Goal: Navigation & Orientation: Find specific page/section

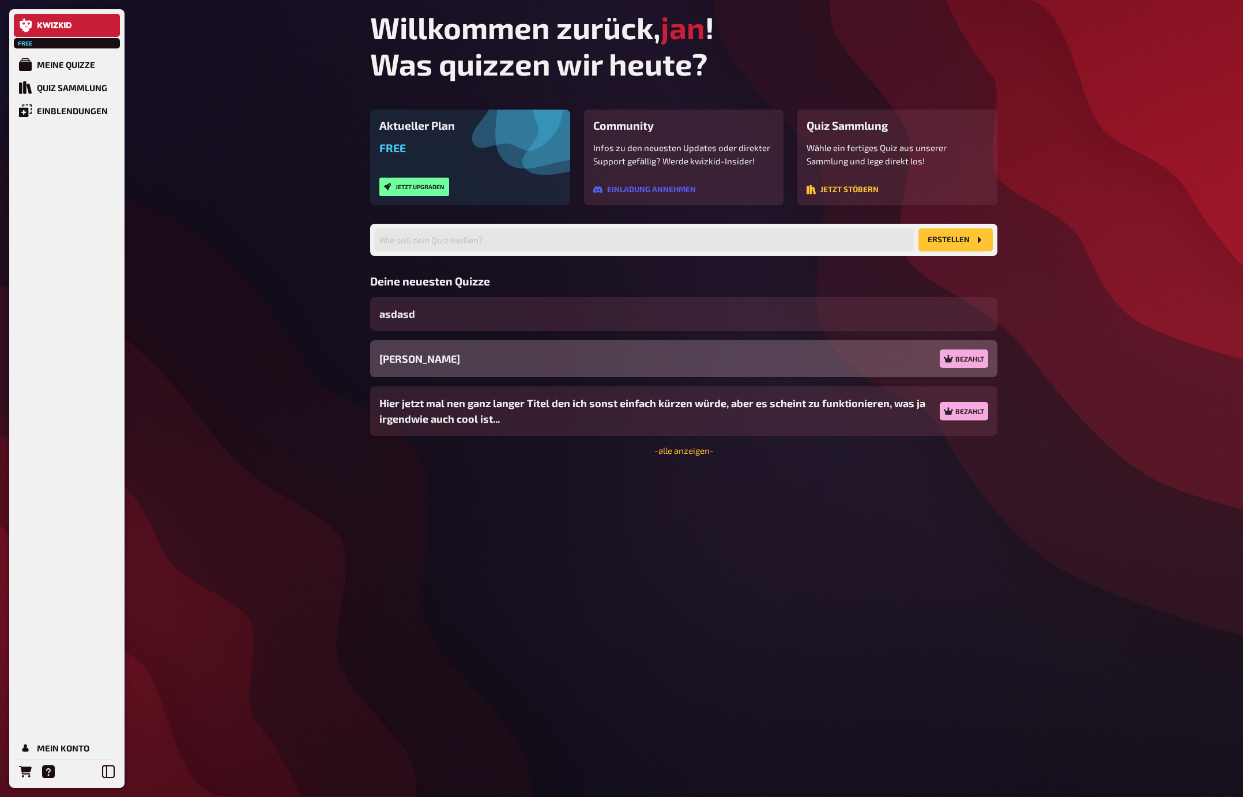
click at [575, 363] on div "Jans Quiz Bezahlt" at bounding box center [683, 358] width 627 height 37
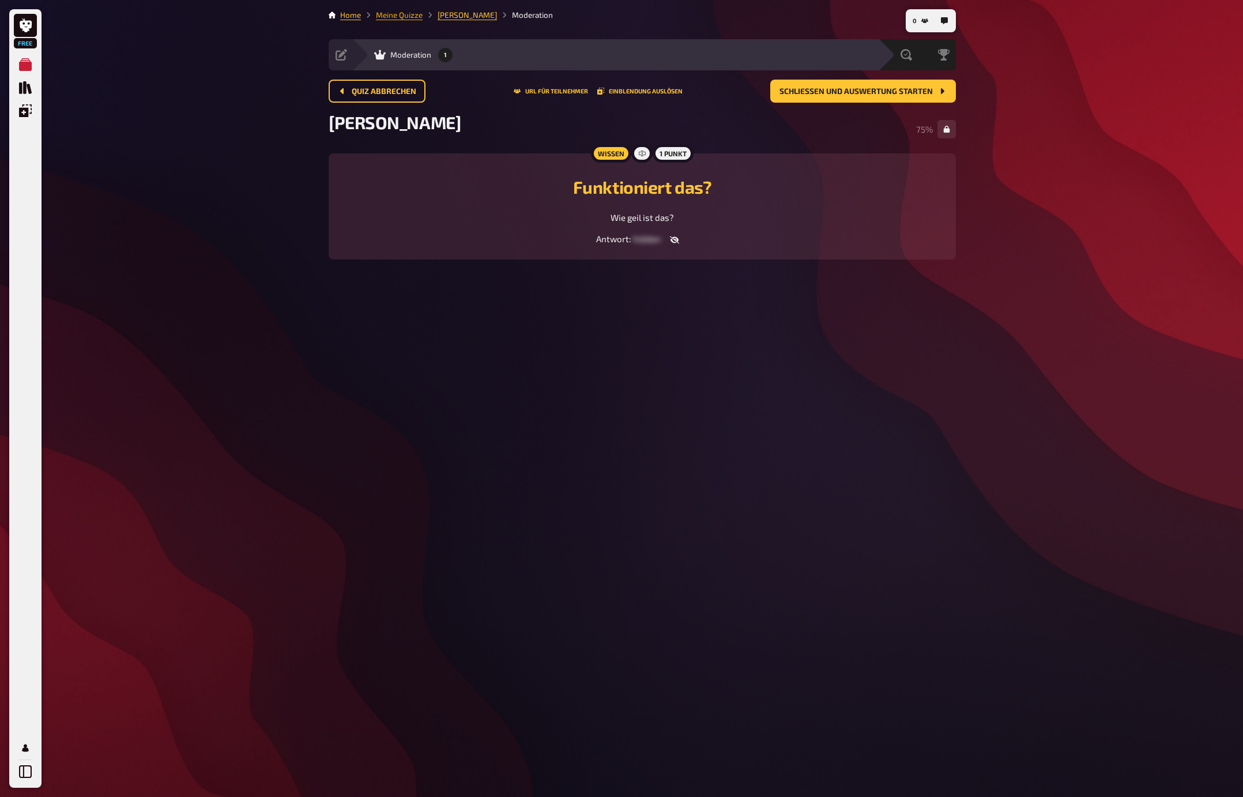
click at [398, 14] on link "Meine Quizze" at bounding box center [399, 14] width 47 height 9
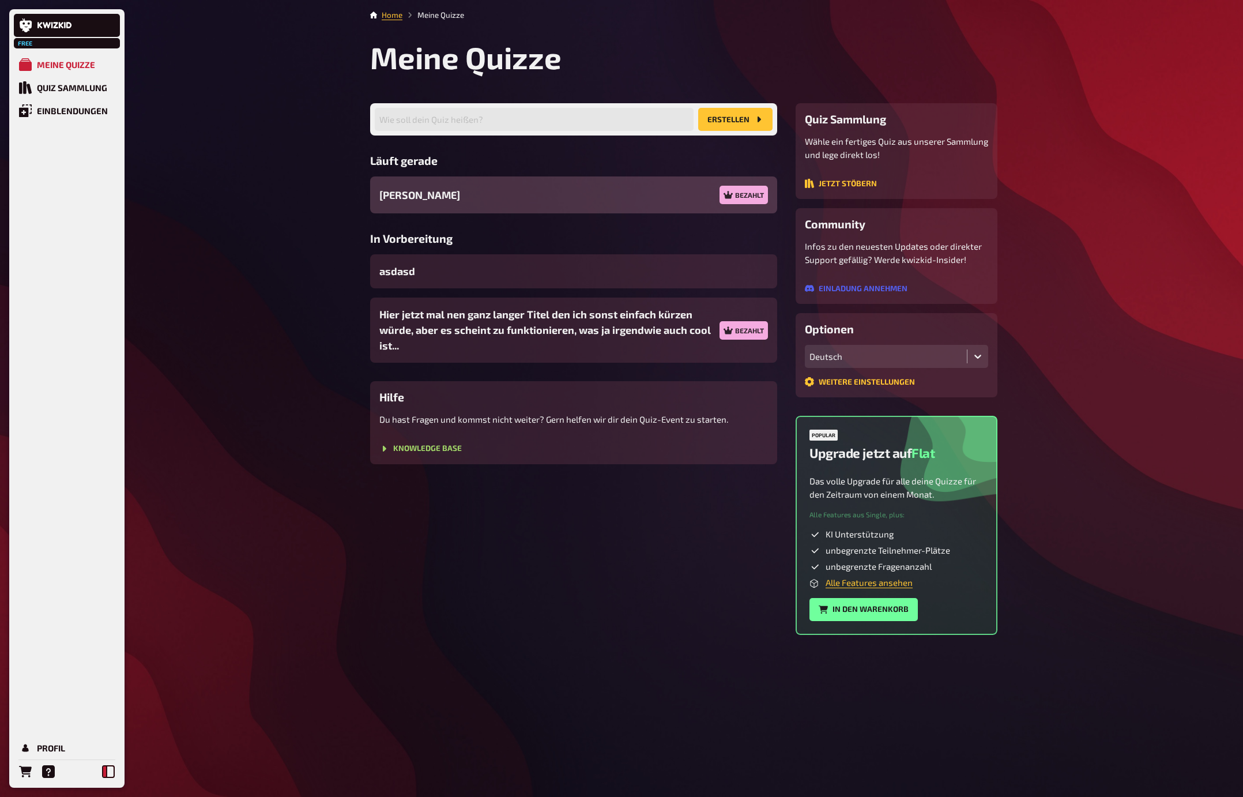
click at [105, 769] on icon at bounding box center [108, 771] width 13 height 13
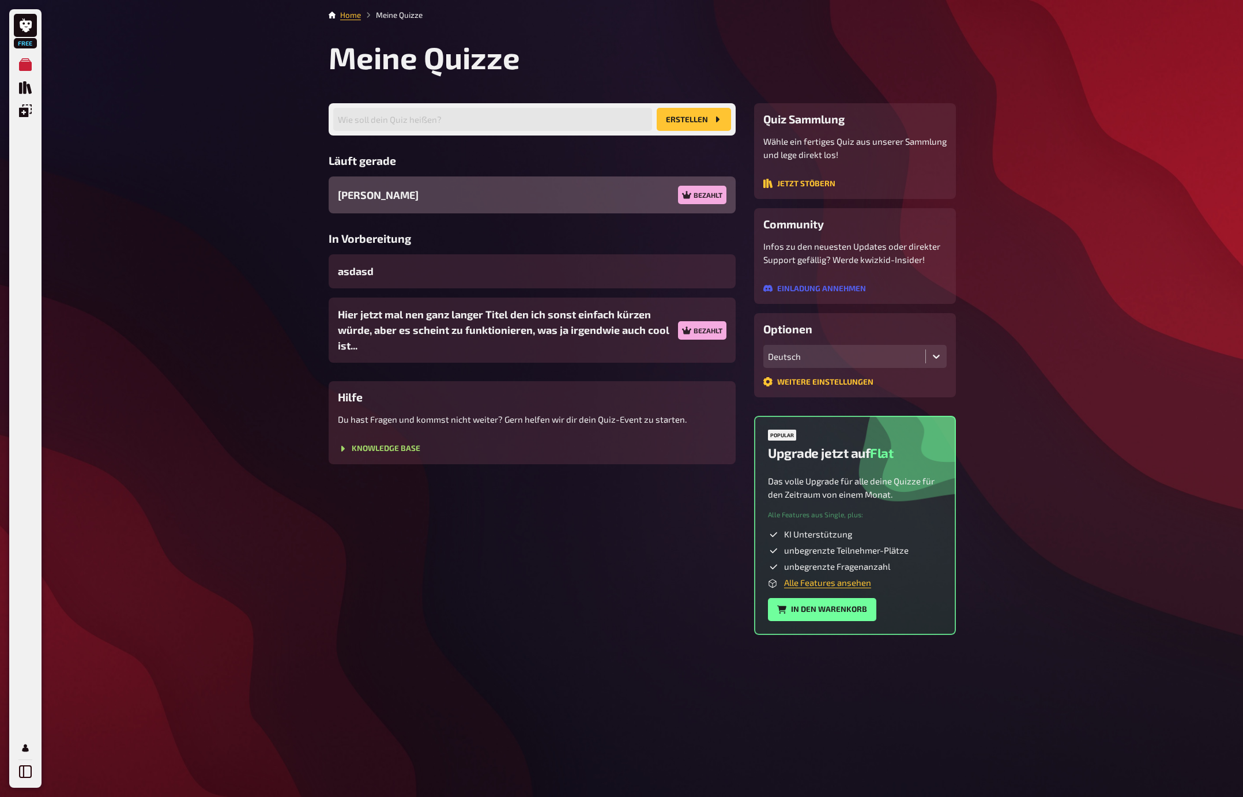
click at [443, 191] on div "Jans Quiz Bezahlt" at bounding box center [532, 194] width 407 height 37
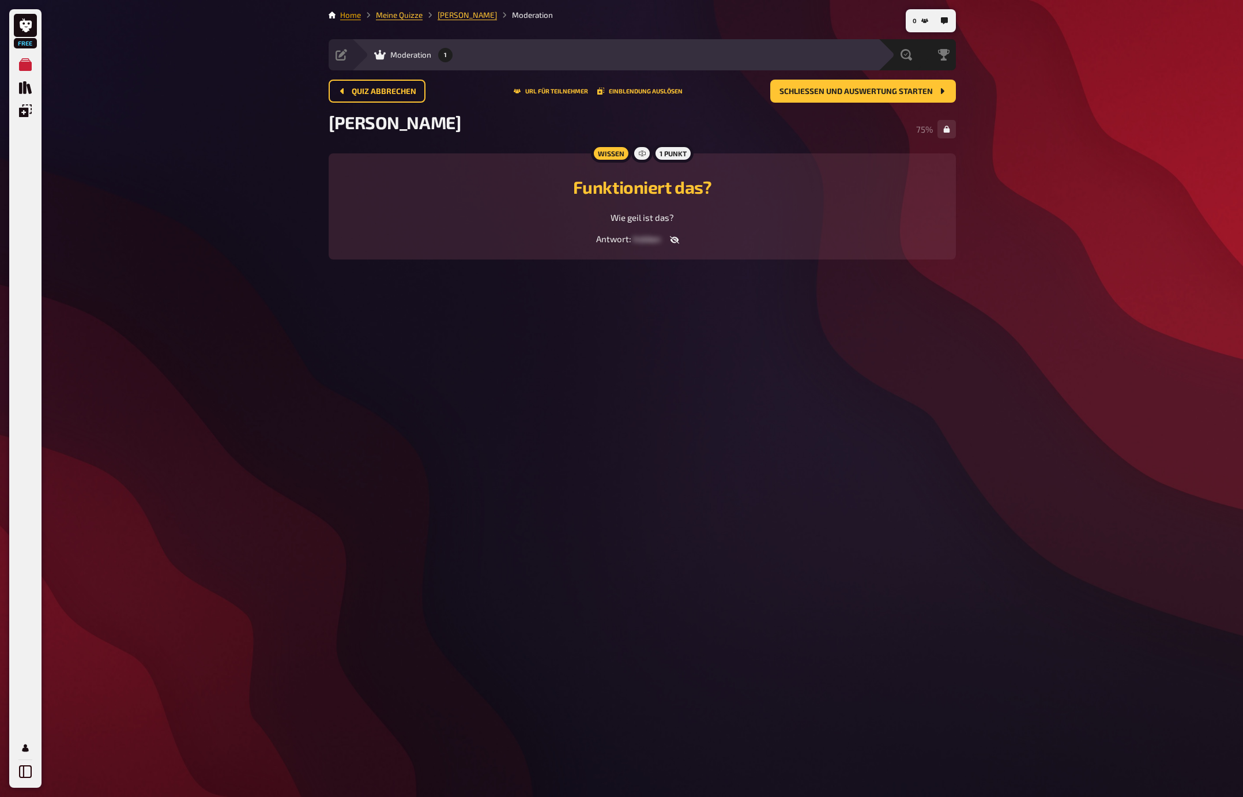
click at [345, 12] on link "Home" at bounding box center [350, 14] width 21 height 9
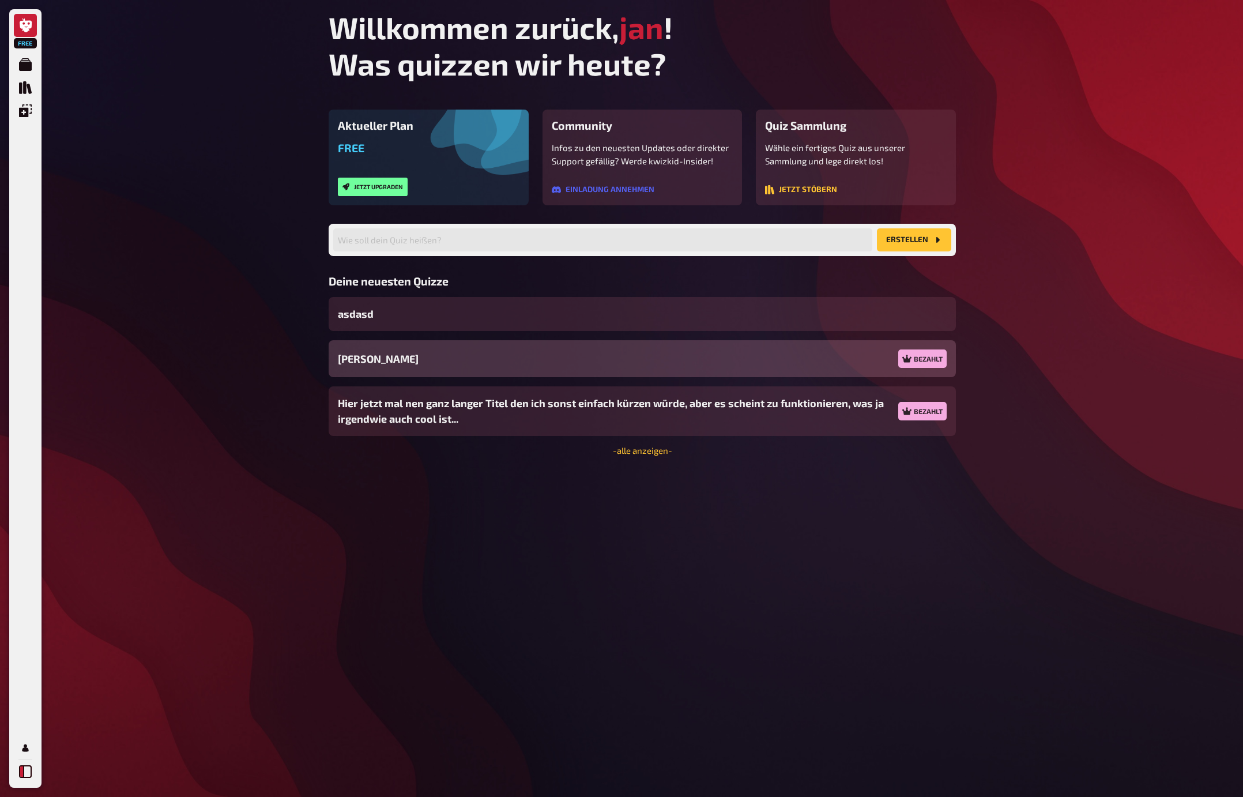
click at [33, 771] on button at bounding box center [25, 771] width 23 height 23
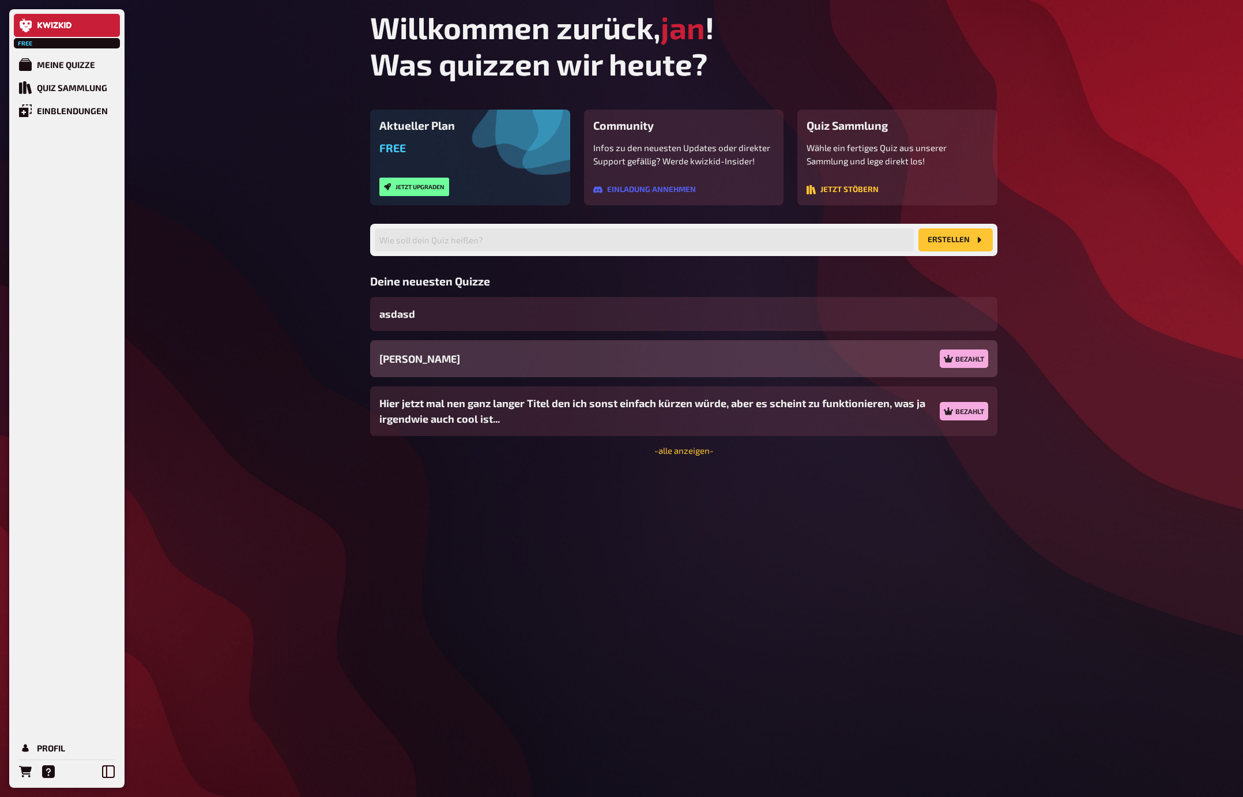
click at [379, 725] on div "Willkommen zurück, jan ! Was quizzen wir heute? Aktueller Plan Free Jetzt upgra…" at bounding box center [684, 398] width 646 height 797
click at [467, 629] on div "Willkommen zurück, jan ! Was quizzen wir heute? Aktueller Plan Free Jetzt upgra…" at bounding box center [684, 398] width 646 height 797
click at [243, 337] on div "Free Meine Quizze Quiz Sammlung Einblendungen Profil Willkommen zurück, jan ! W…" at bounding box center [621, 398] width 1243 height 797
click at [205, 227] on div "Free Meine Quizze Quiz Sammlung Einblendungen Profil Willkommen zurück, jan ! W…" at bounding box center [621, 398] width 1243 height 797
click at [59, 74] on link "Meine Quizze" at bounding box center [67, 64] width 106 height 23
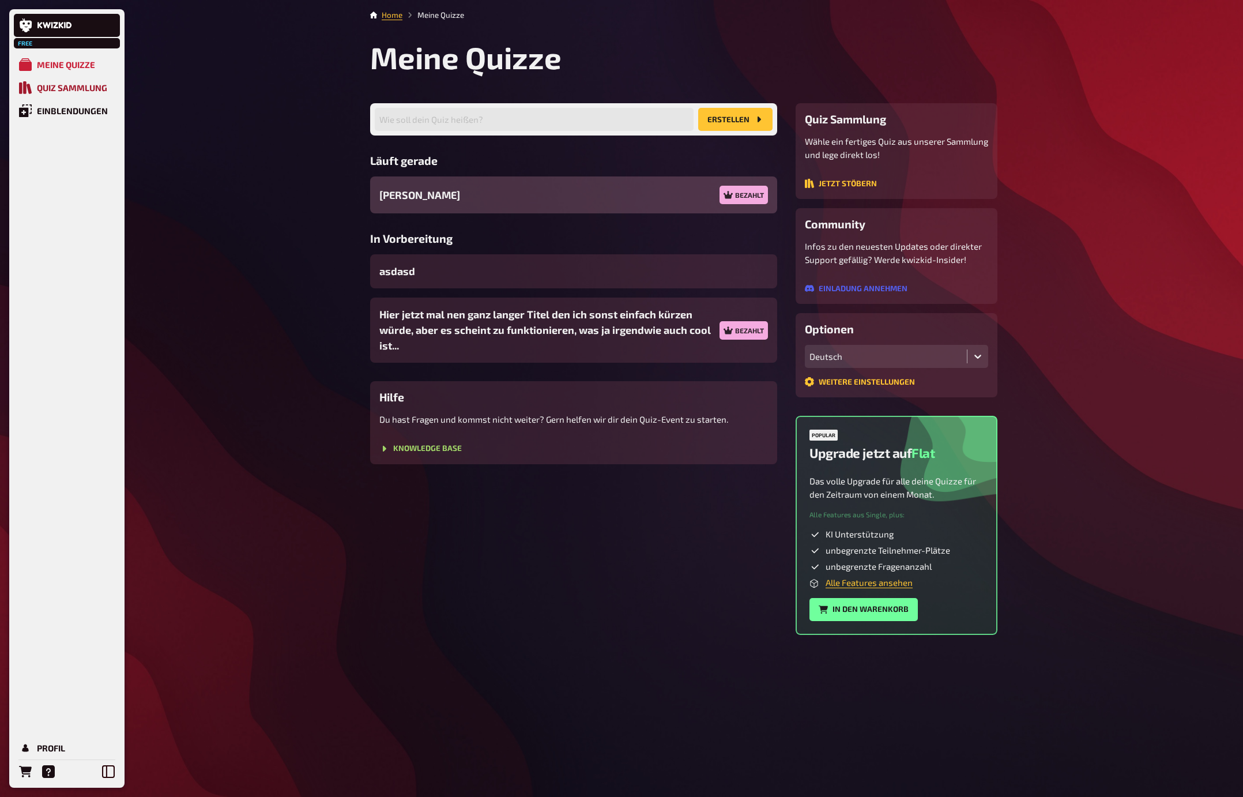
click at [65, 90] on div "Quiz Sammlung" at bounding box center [72, 87] width 70 height 10
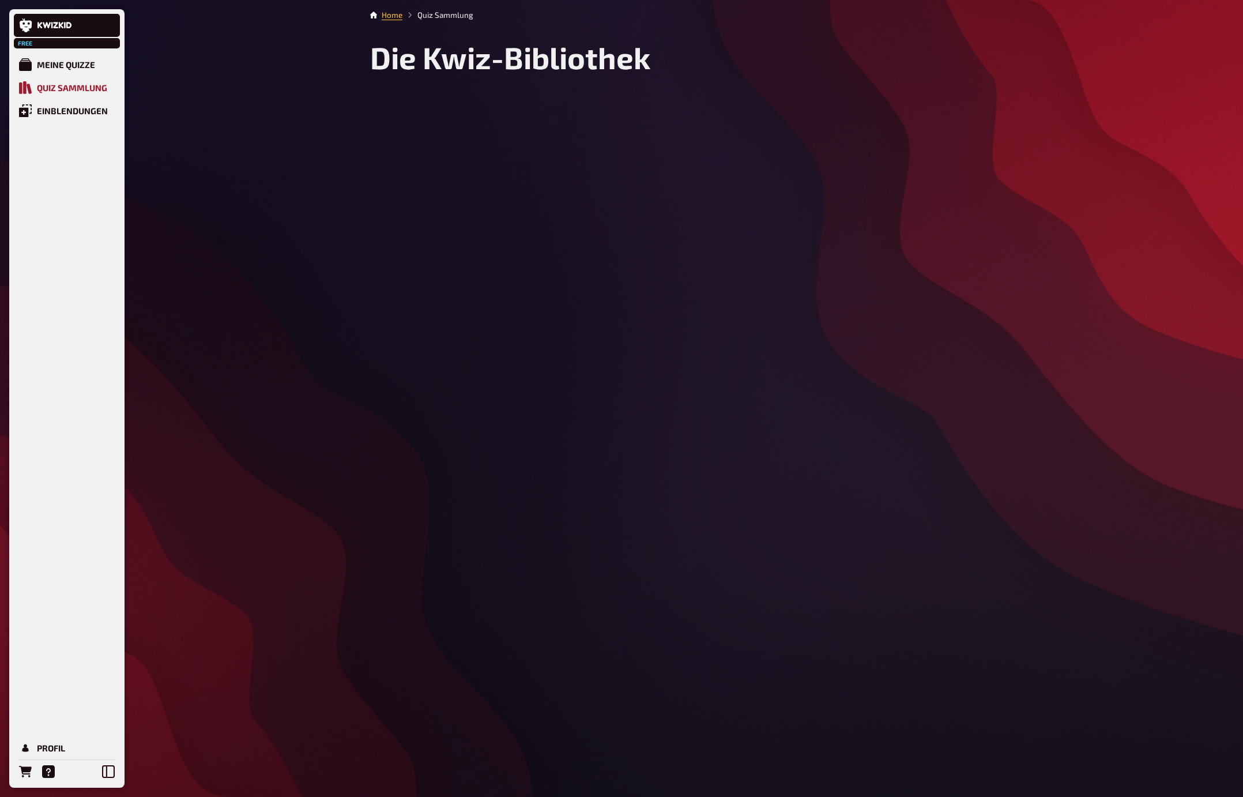
click at [70, 79] on link "Quiz Sammlung" at bounding box center [67, 87] width 106 height 23
click at [69, 67] on div "Meine Quizze" at bounding box center [66, 64] width 58 height 10
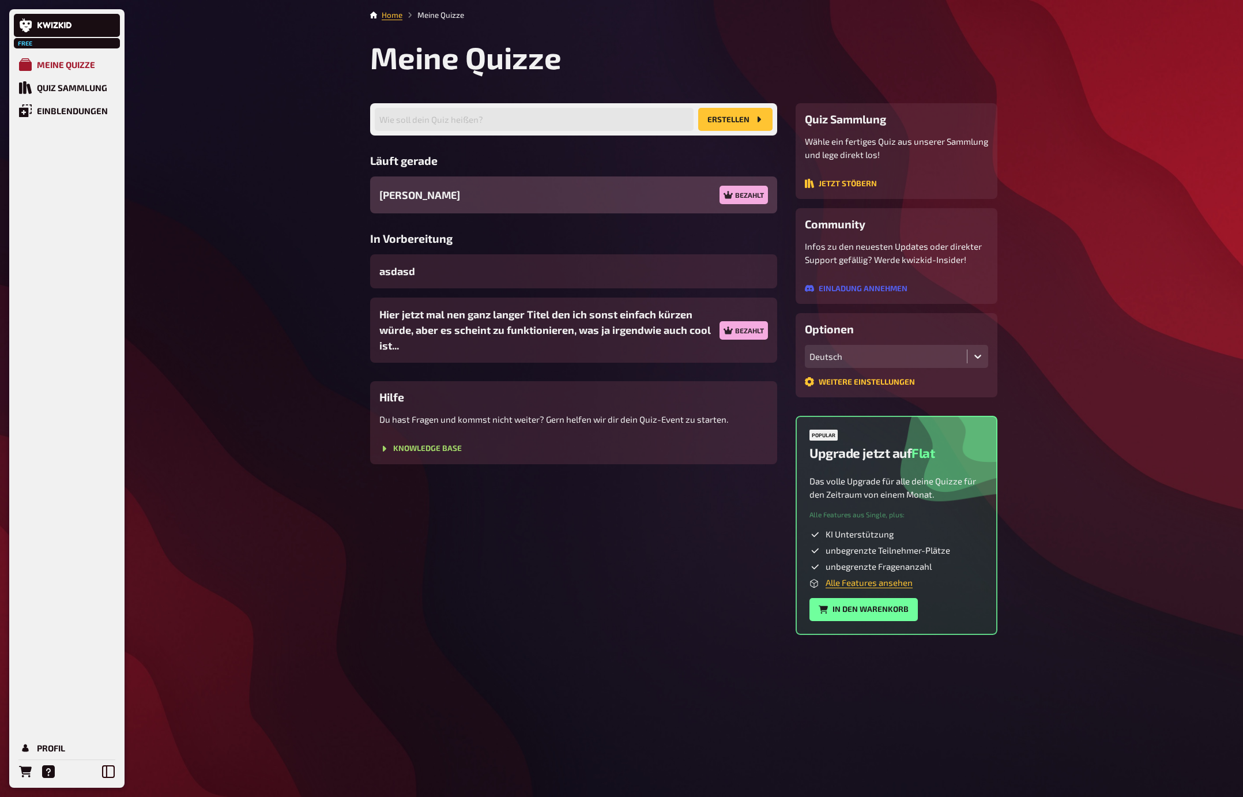
click at [63, 68] on div "Meine Quizze" at bounding box center [66, 64] width 58 height 10
click at [70, 82] on div "Quiz Sammlung" at bounding box center [72, 87] width 70 height 10
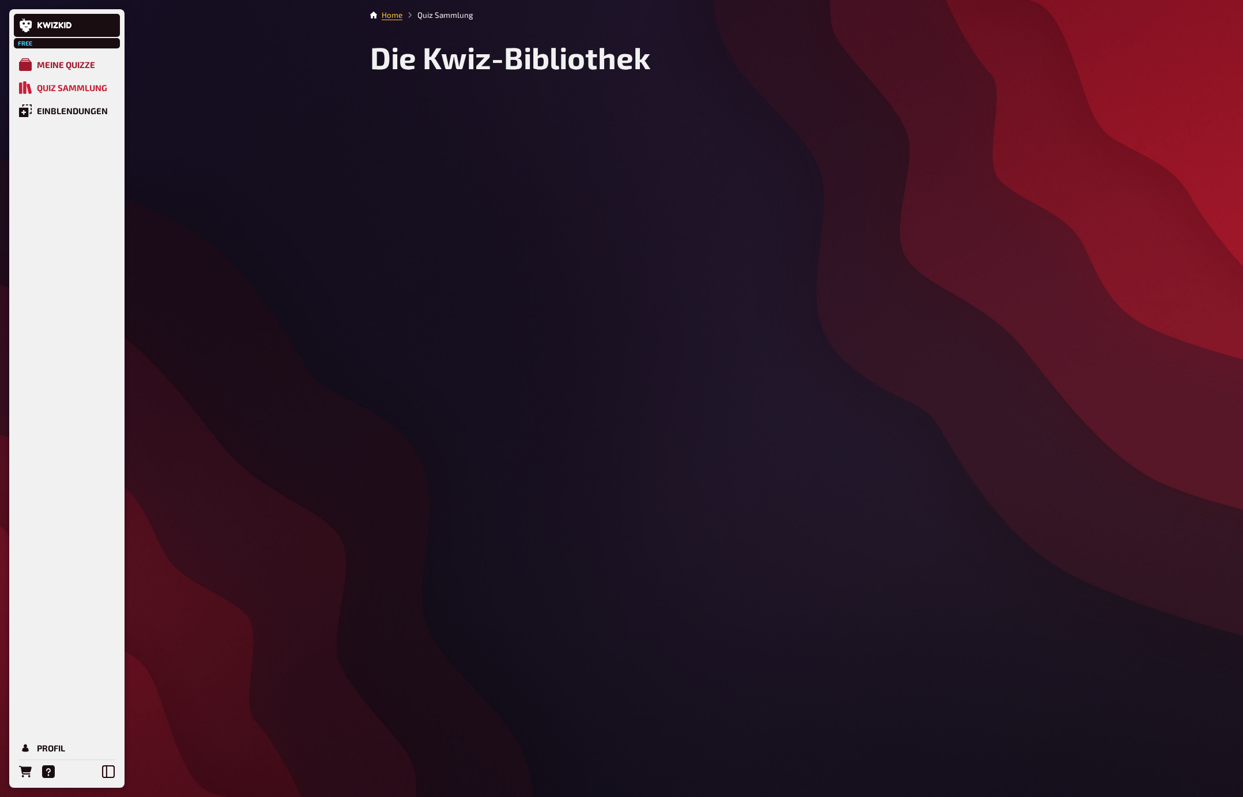
click at [69, 66] on div "Meine Quizze" at bounding box center [66, 64] width 58 height 10
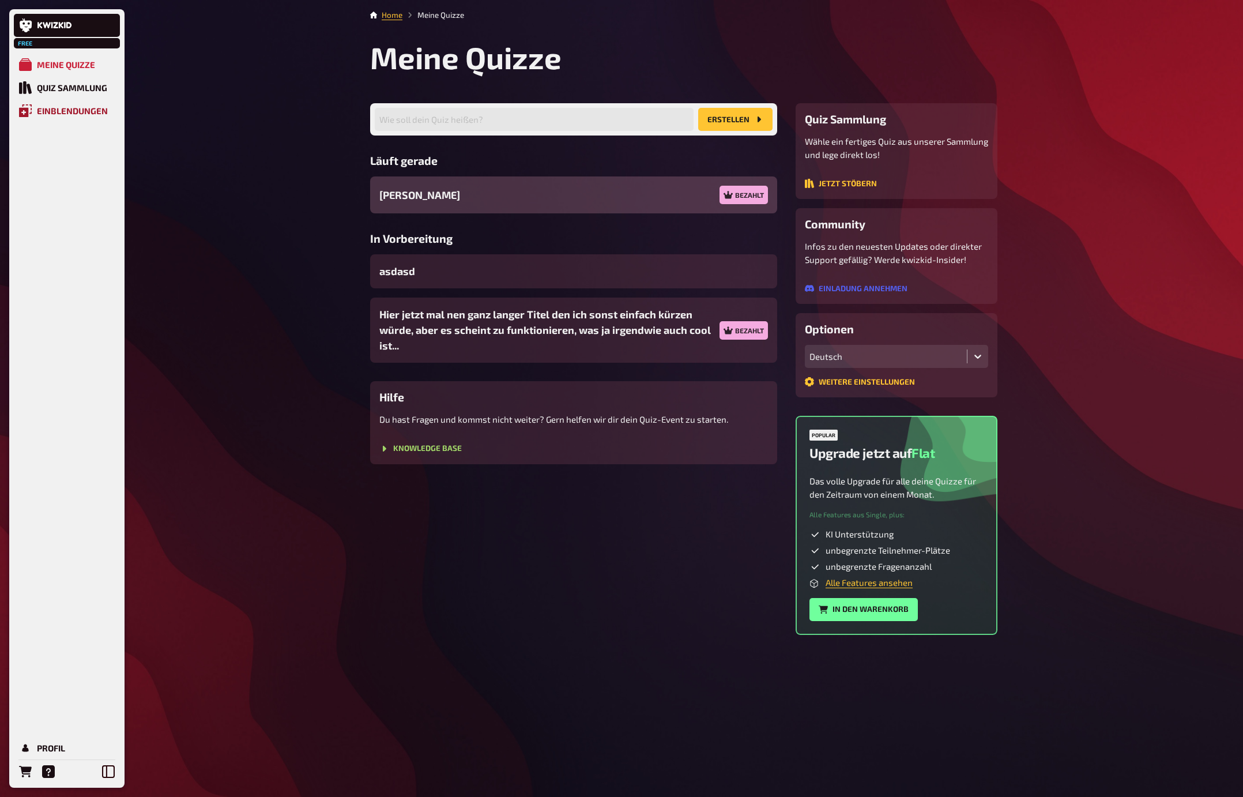
click at [73, 114] on div "Einblendungen" at bounding box center [72, 110] width 71 height 10
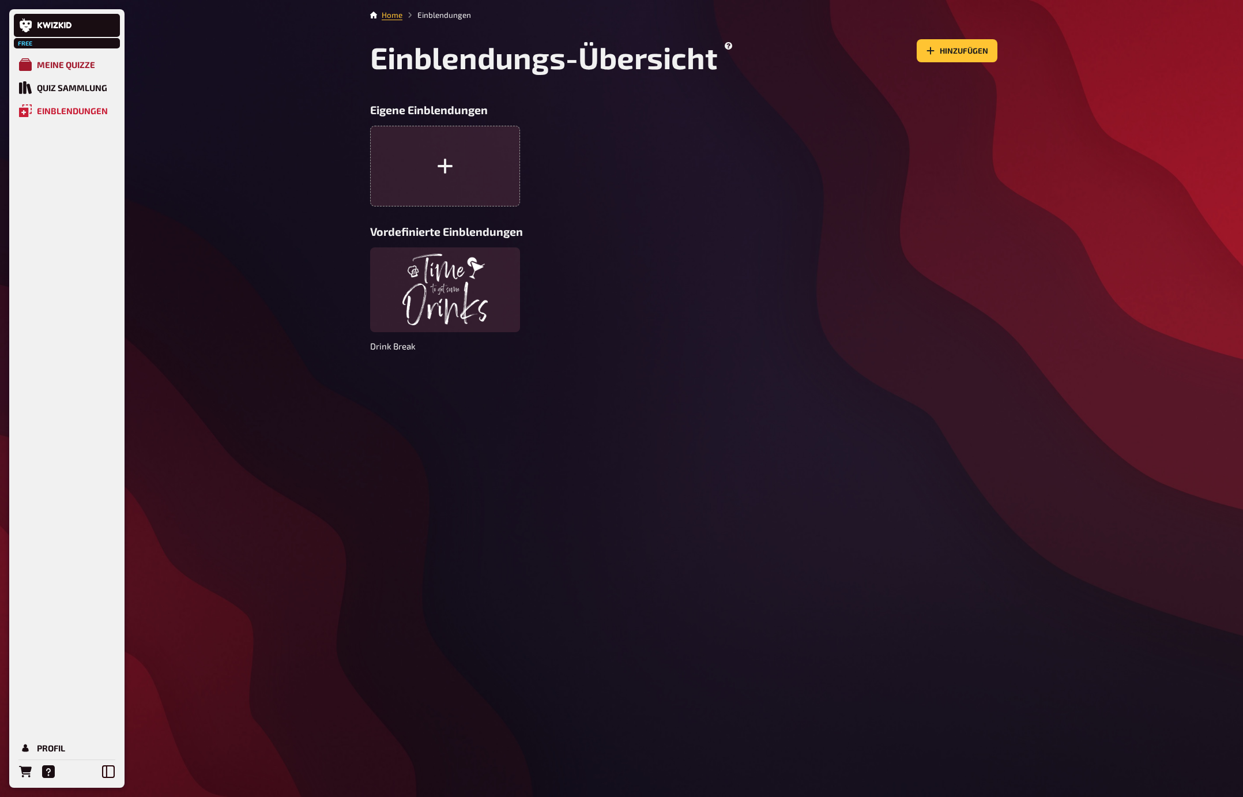
click at [65, 63] on div "Meine Quizze" at bounding box center [66, 64] width 58 height 10
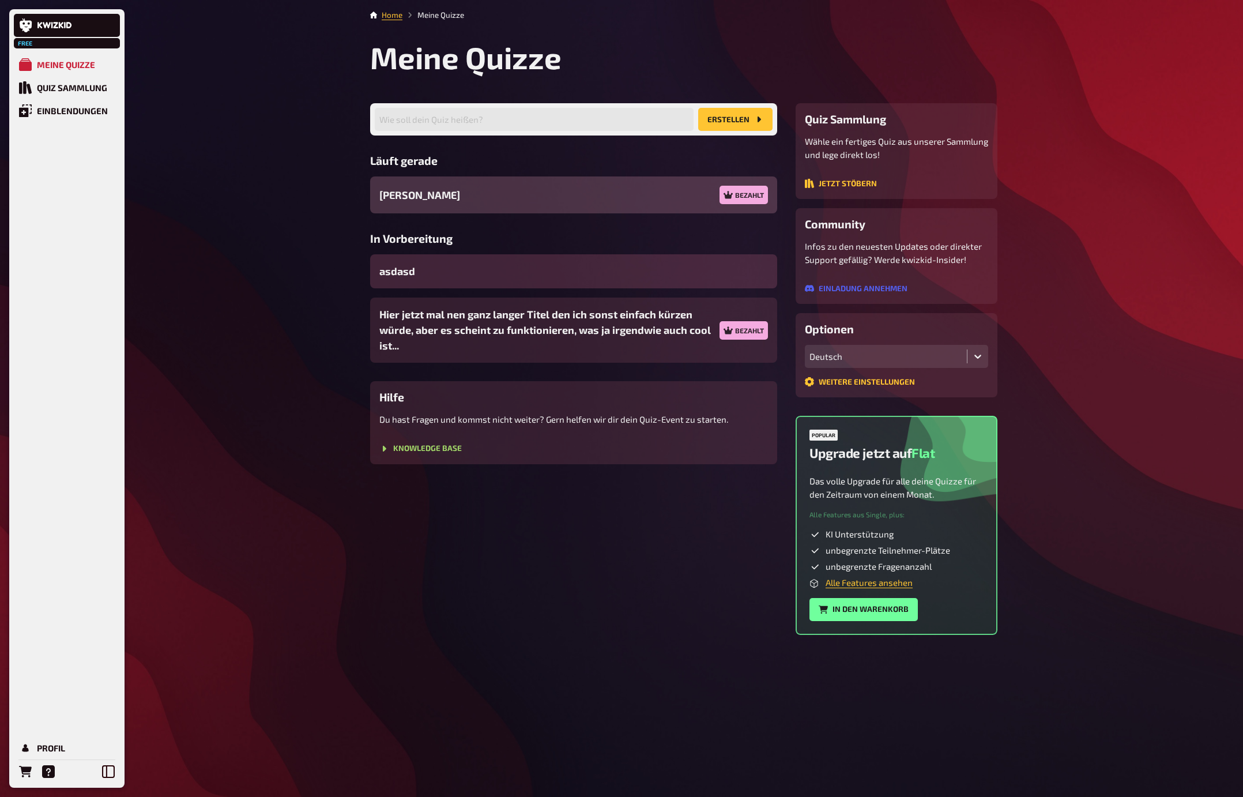
click at [494, 278] on div "asdasd" at bounding box center [573, 271] width 407 height 34
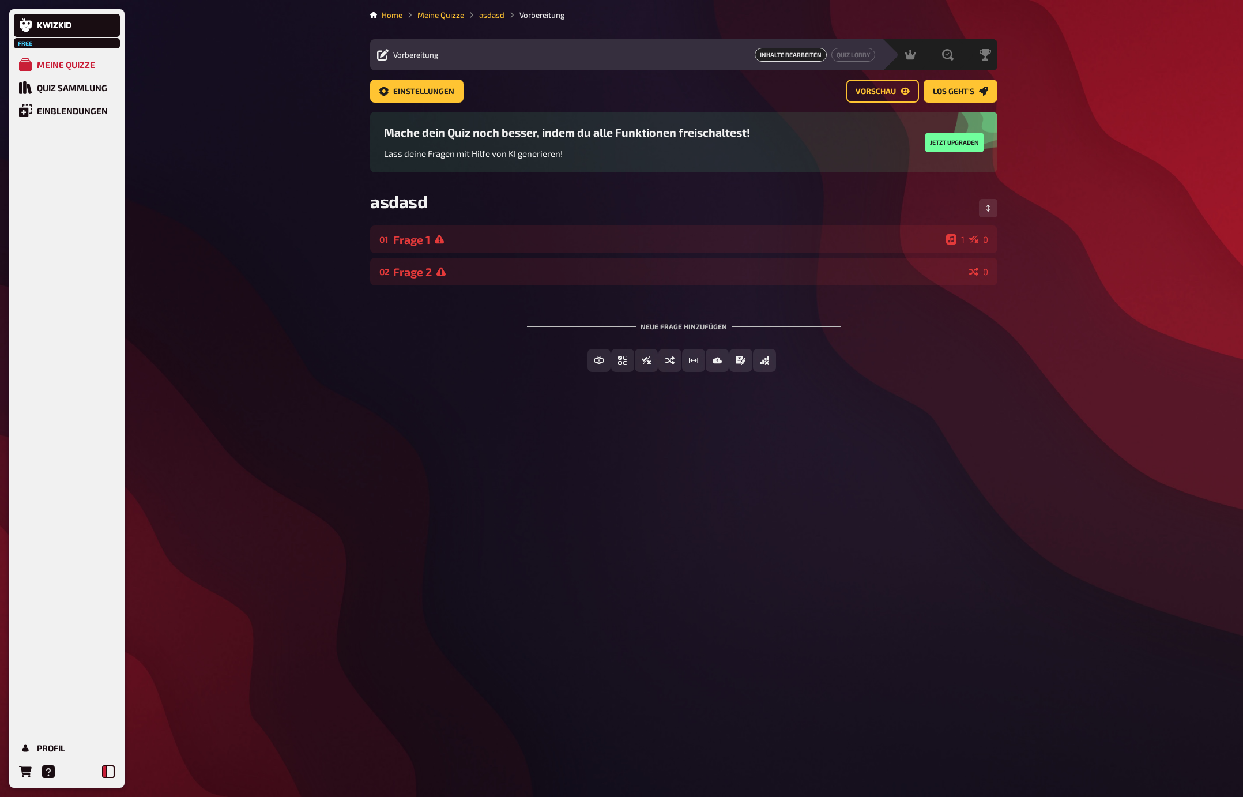
click at [112, 763] on button at bounding box center [108, 771] width 23 height 23
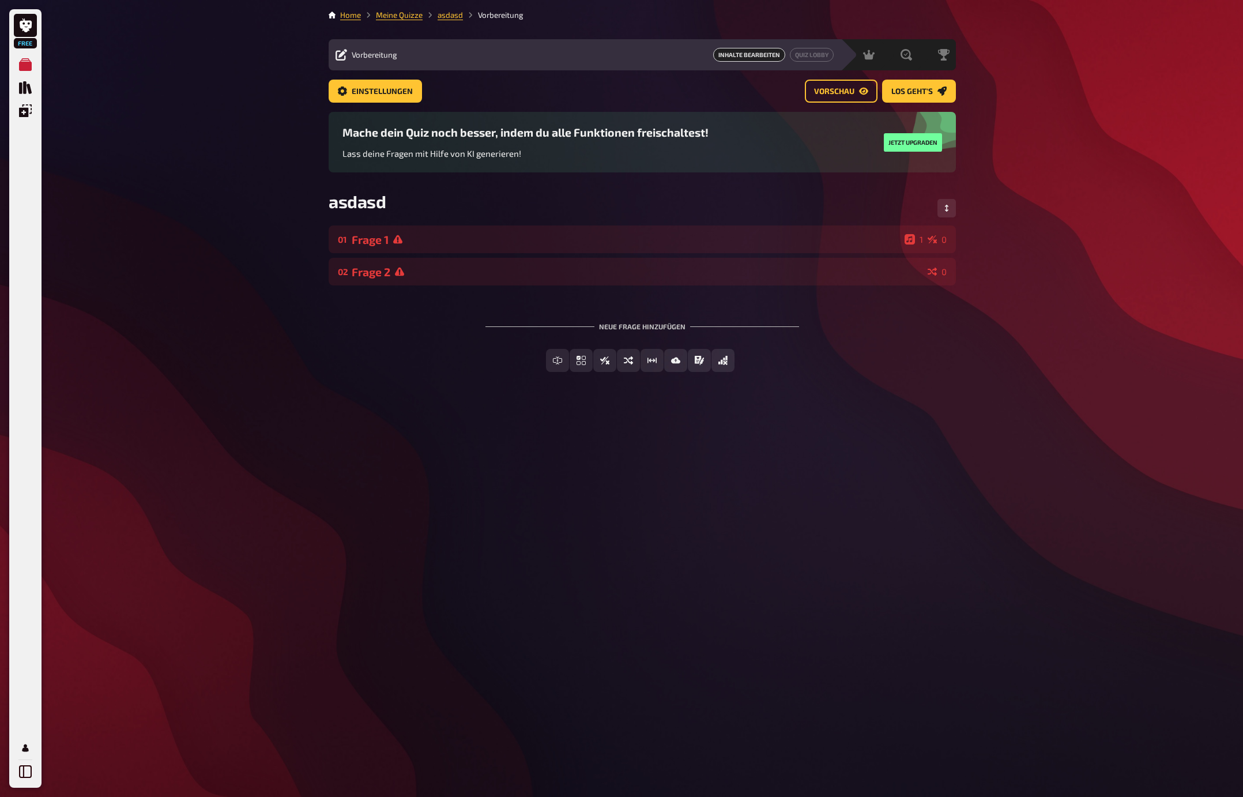
click at [329, 549] on div "Home Meine Quizze asdasd Vorbereitung Vorbereitung Inhalte Bearbeiten Quiz Lobb…" at bounding box center [642, 398] width 646 height 797
click at [30, 88] on icon "Quiz Sammlung" at bounding box center [25, 87] width 13 height 13
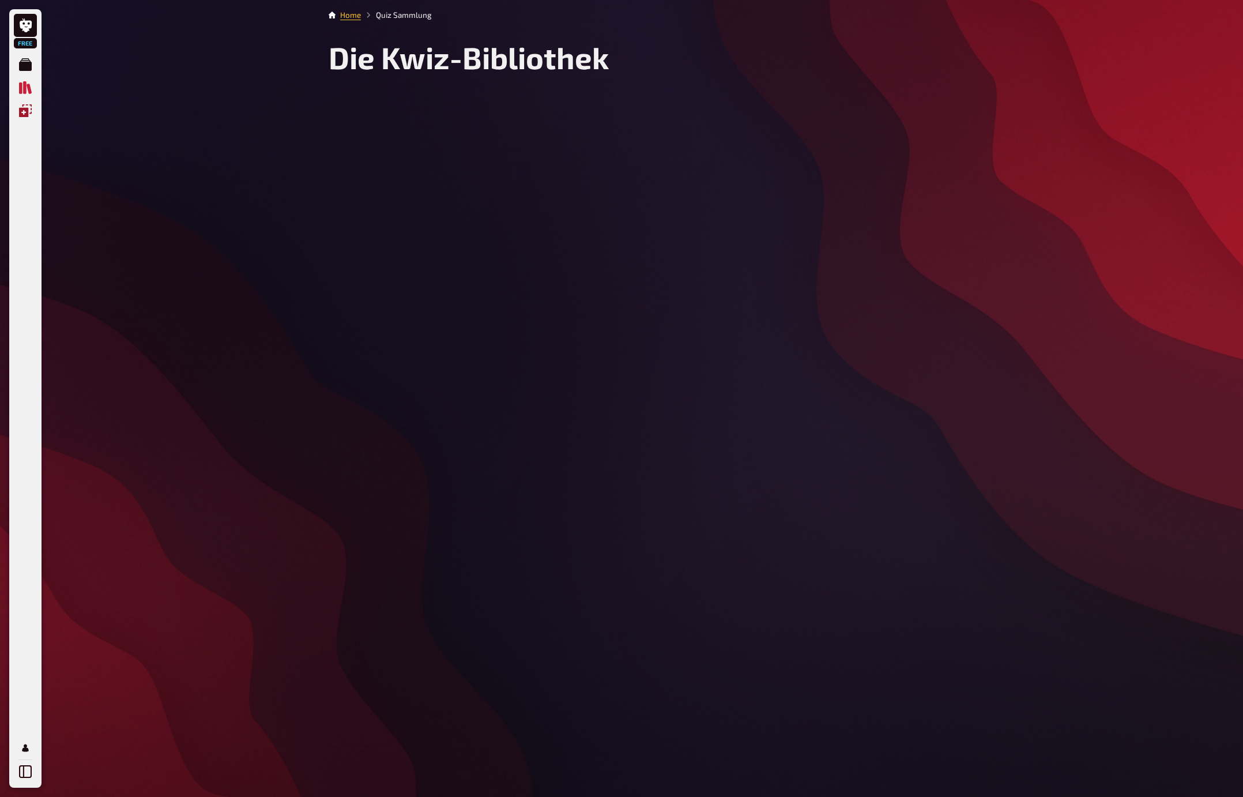
click at [22, 112] on icon "Einblendungen" at bounding box center [25, 110] width 13 height 13
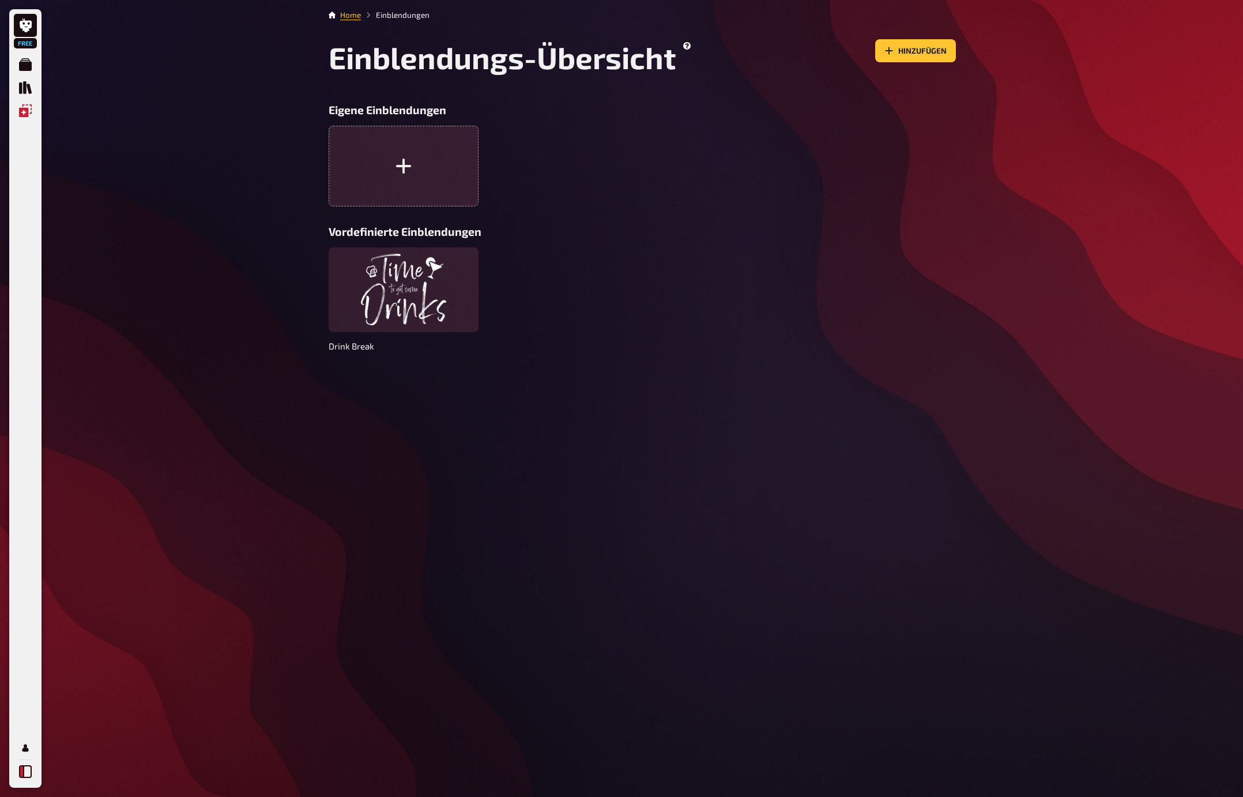
click at [24, 772] on icon at bounding box center [25, 771] width 13 height 13
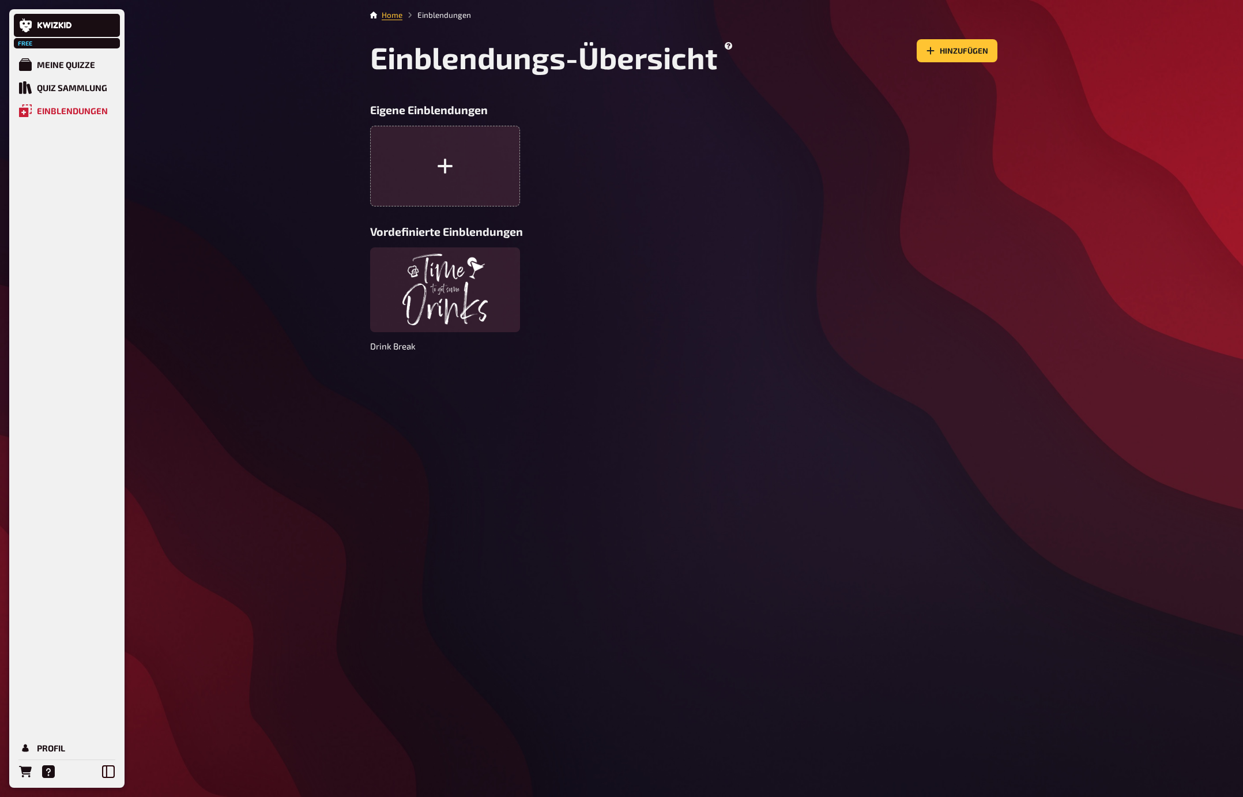
click at [632, 500] on div "Home Einblendungen Einblendungs-Übersicht Hinzufügen Eigene Einblendungen Vorde…" at bounding box center [684, 398] width 646 height 797
click at [86, 71] on link "Meine Quizze" at bounding box center [67, 64] width 106 height 23
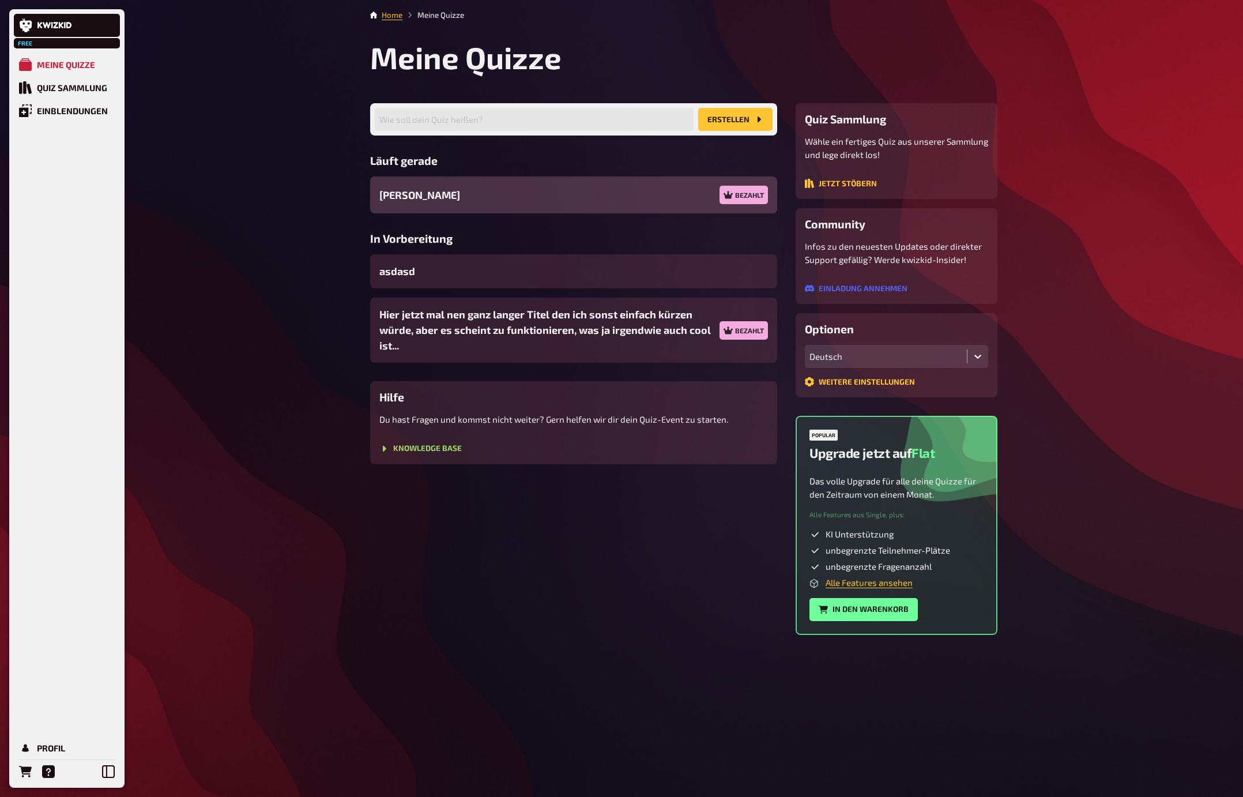
click at [260, 189] on div "Free Meine Quizze Quiz Sammlung Einblendungen Profil Home Meine Quizze Meine Qu…" at bounding box center [621, 398] width 1243 height 797
click at [53, 744] on div "Profil" at bounding box center [51, 747] width 28 height 10
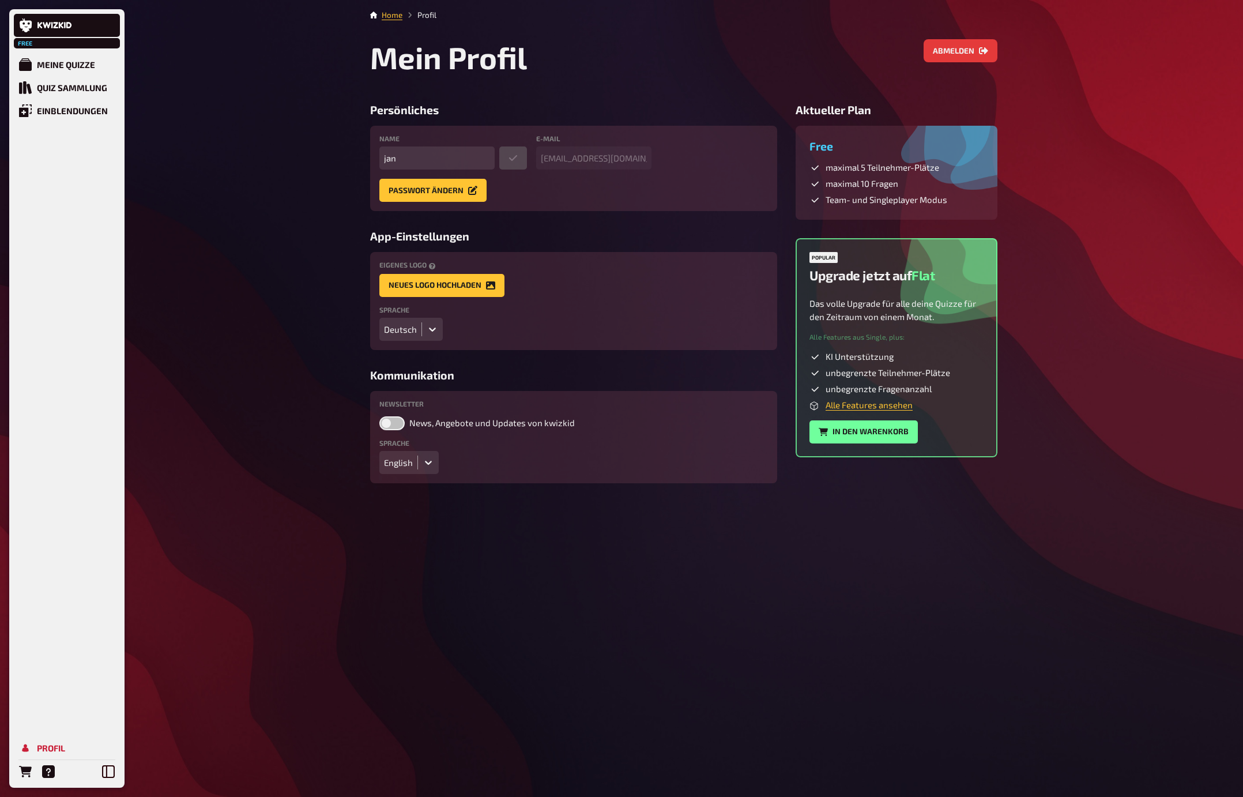
click at [529, 676] on div "Home Profil Mein Profil Abmelden Persönliches Name jan E-Mail jan@kwizkid.live …" at bounding box center [684, 398] width 646 height 797
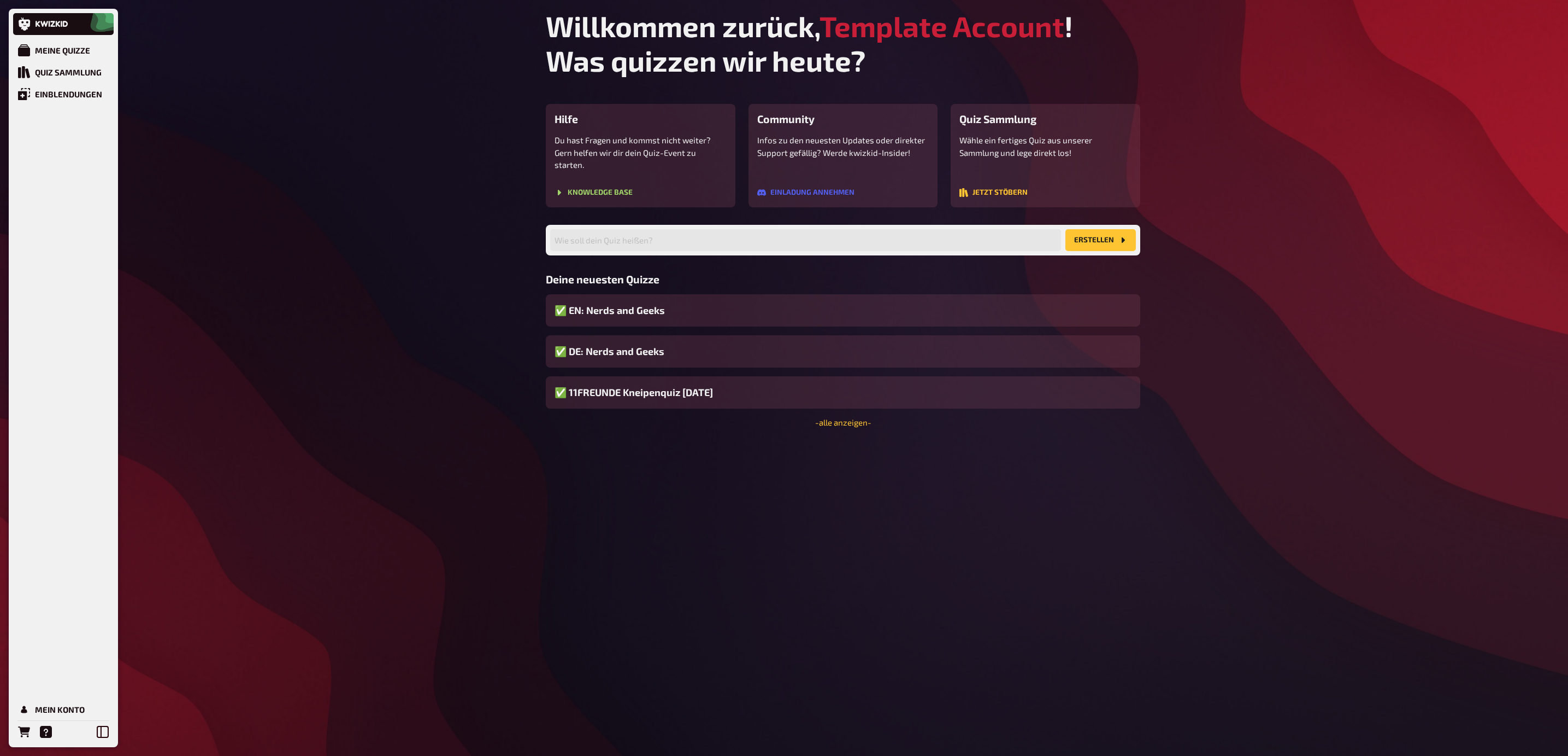
drag, startPoint x: 408, startPoint y: 198, endPoint x: 426, endPoint y: 1, distance: 197.8
click at [408, 198] on div "Meine Quizze Quiz Sammlung Einblendungen Mein Konto Willkommen zurück, Template…" at bounding box center [784, 378] width 1568 height 756
